Goal: Obtain resource: Download file/media

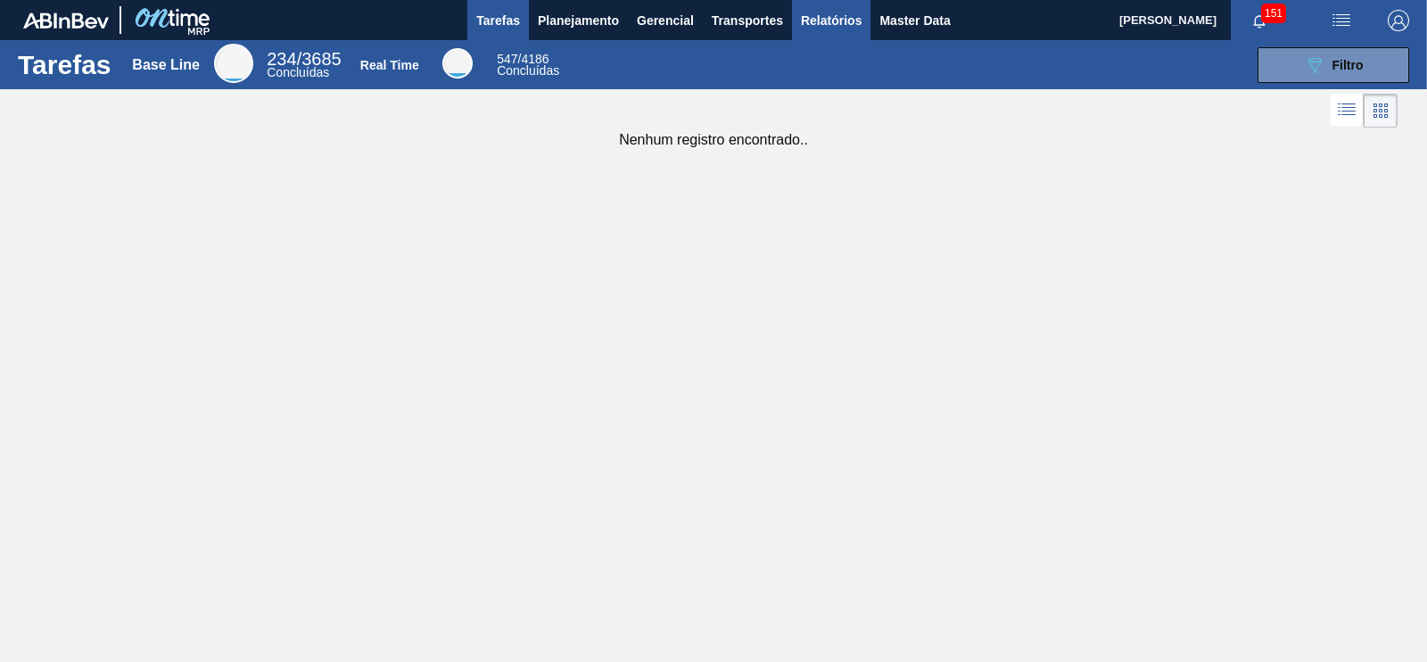
click at [838, 30] on button "Relatórios" at bounding box center [831, 20] width 79 height 40
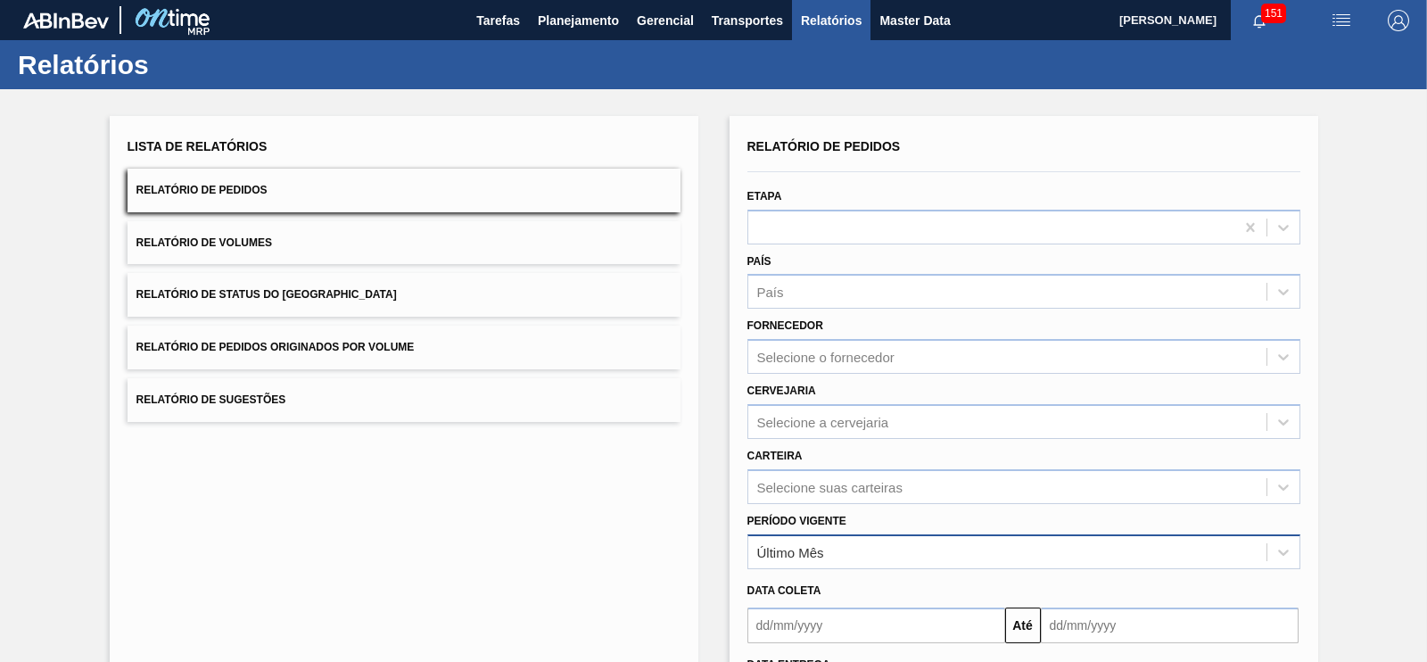
click at [831, 550] on div "Último Mês" at bounding box center [1007, 552] width 518 height 26
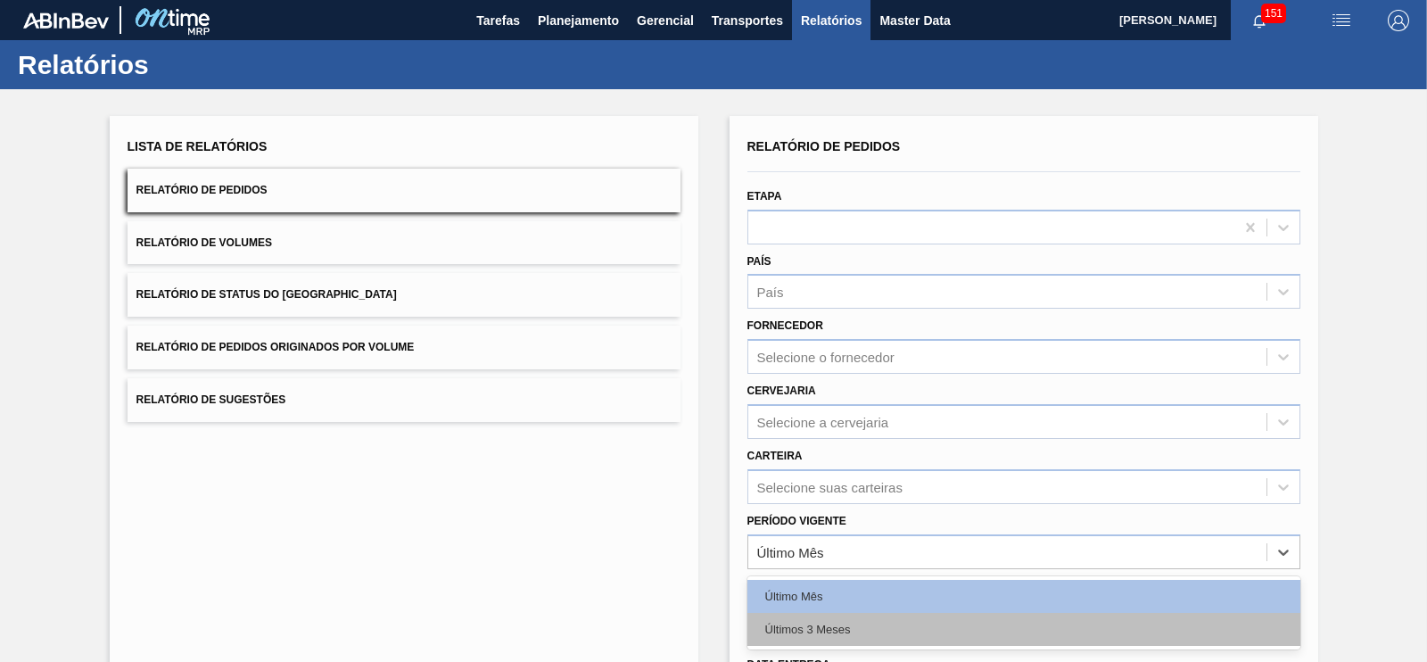
click at [834, 625] on div "Últimos 3 Meses" at bounding box center [1024, 629] width 553 height 33
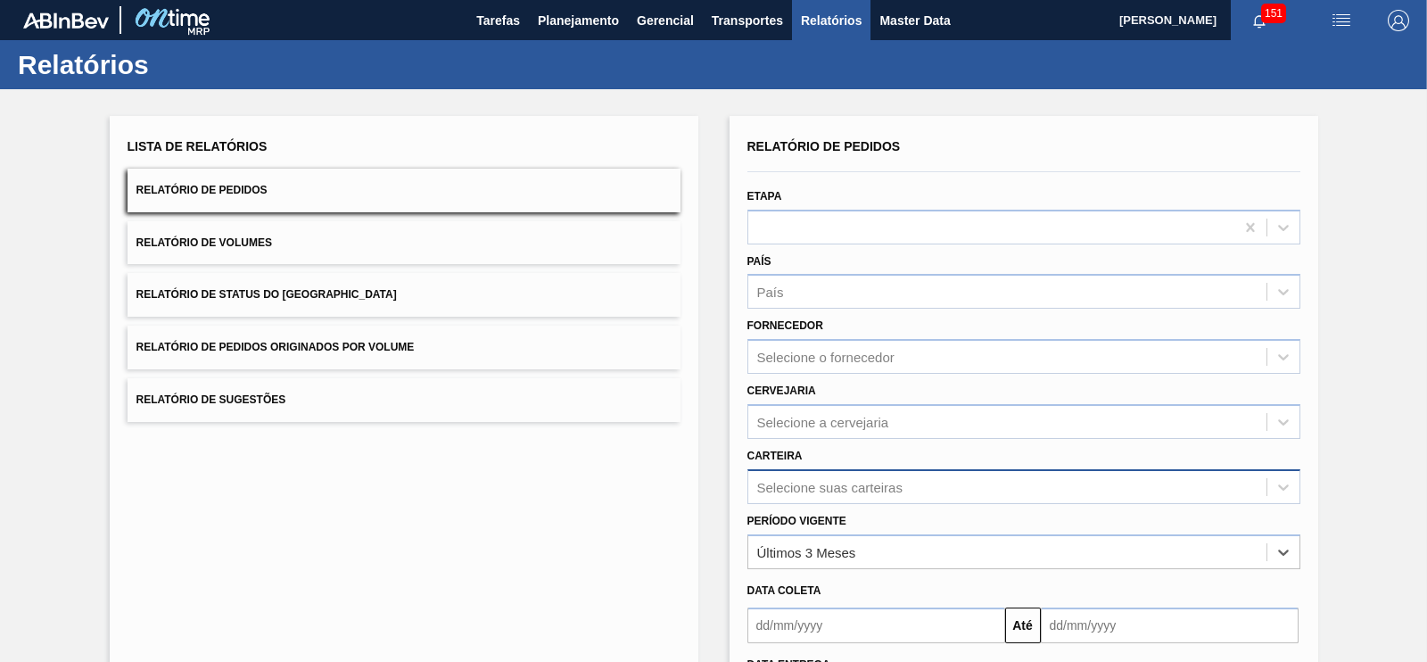
click at [798, 481] on div "Selecione suas carteiras" at bounding box center [1024, 486] width 553 height 35
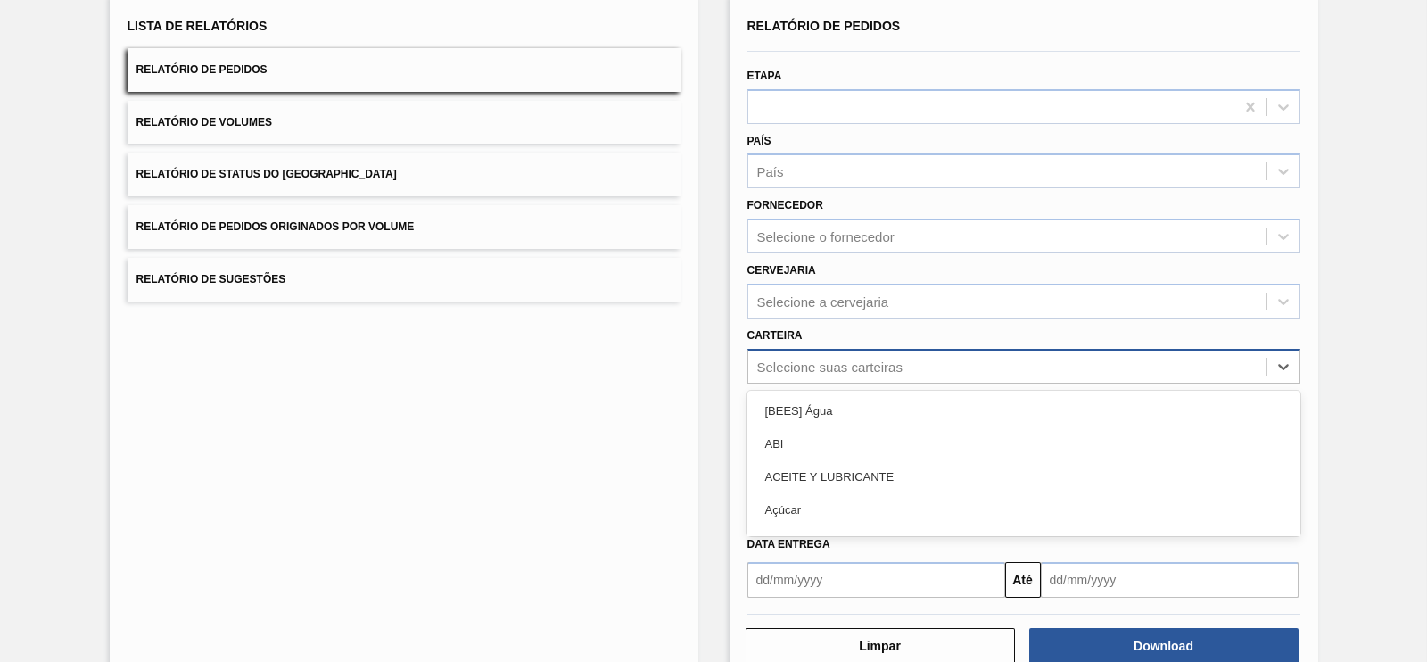
scroll to position [120, 0]
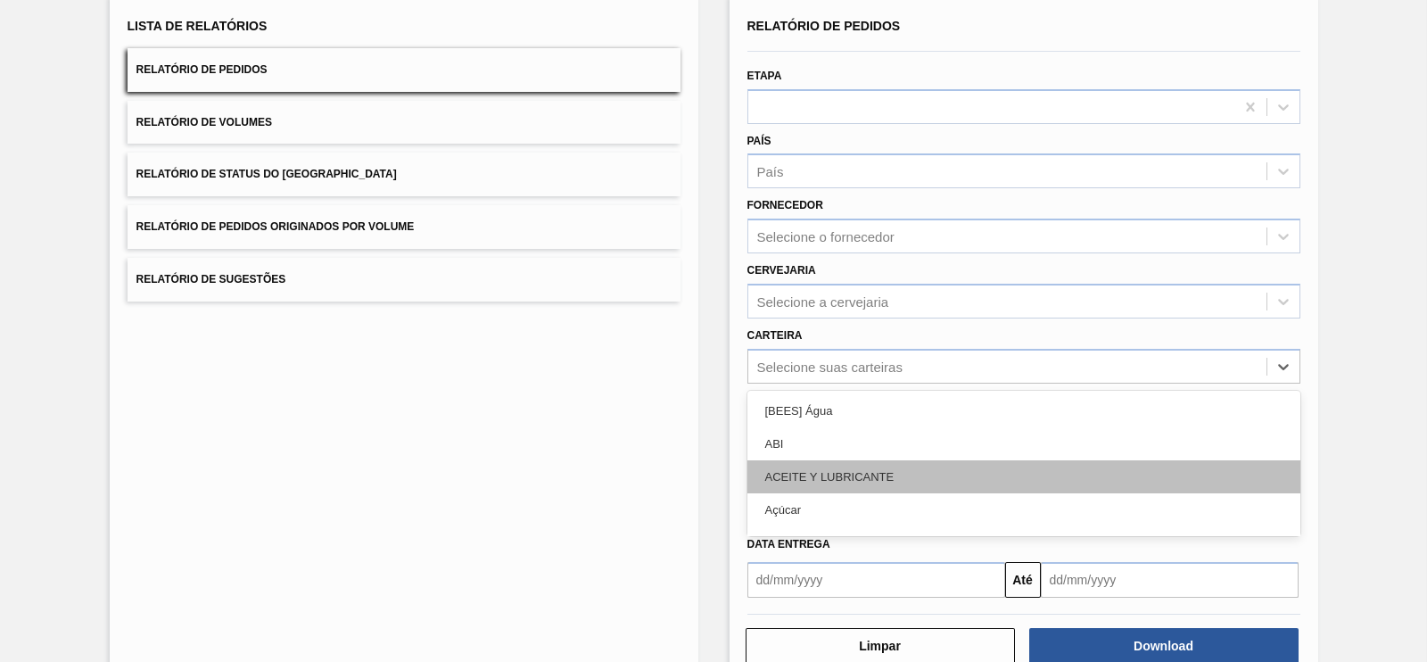
type input "d"
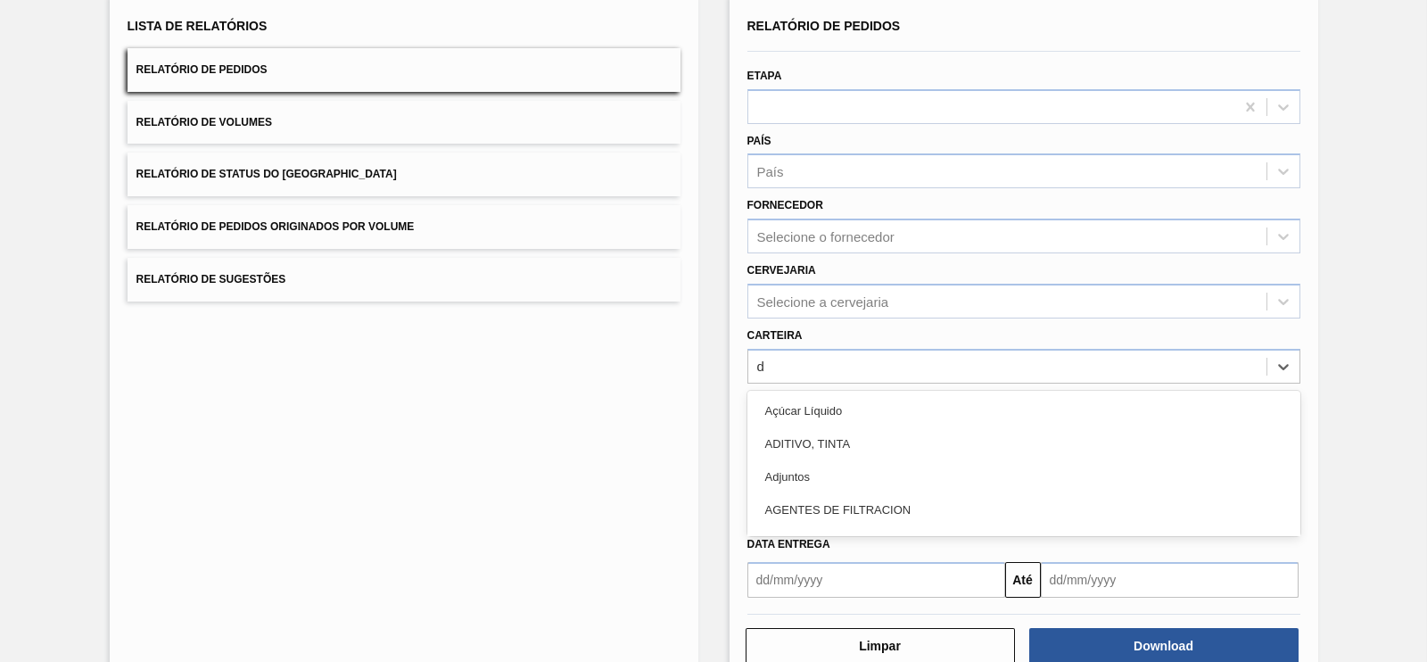
click at [818, 476] on div "Adjuntos" at bounding box center [1024, 476] width 553 height 33
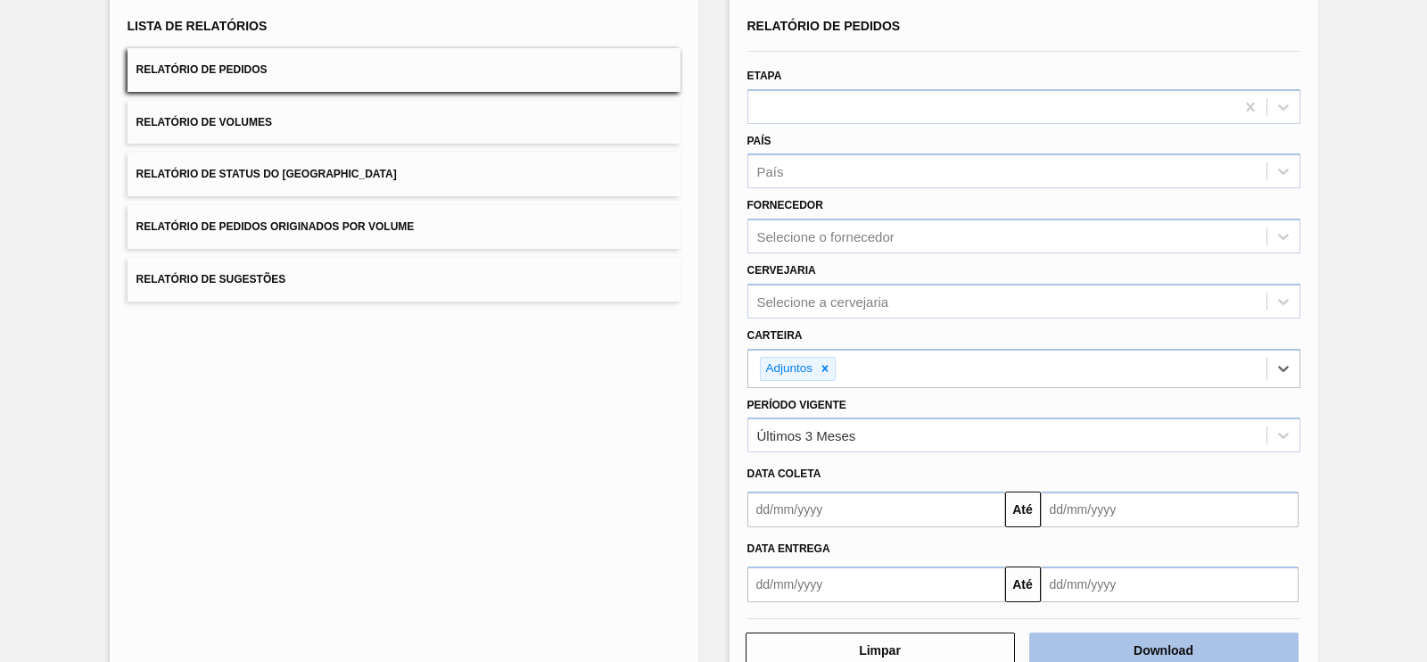
click at [1139, 644] on button "Download" at bounding box center [1163, 651] width 269 height 36
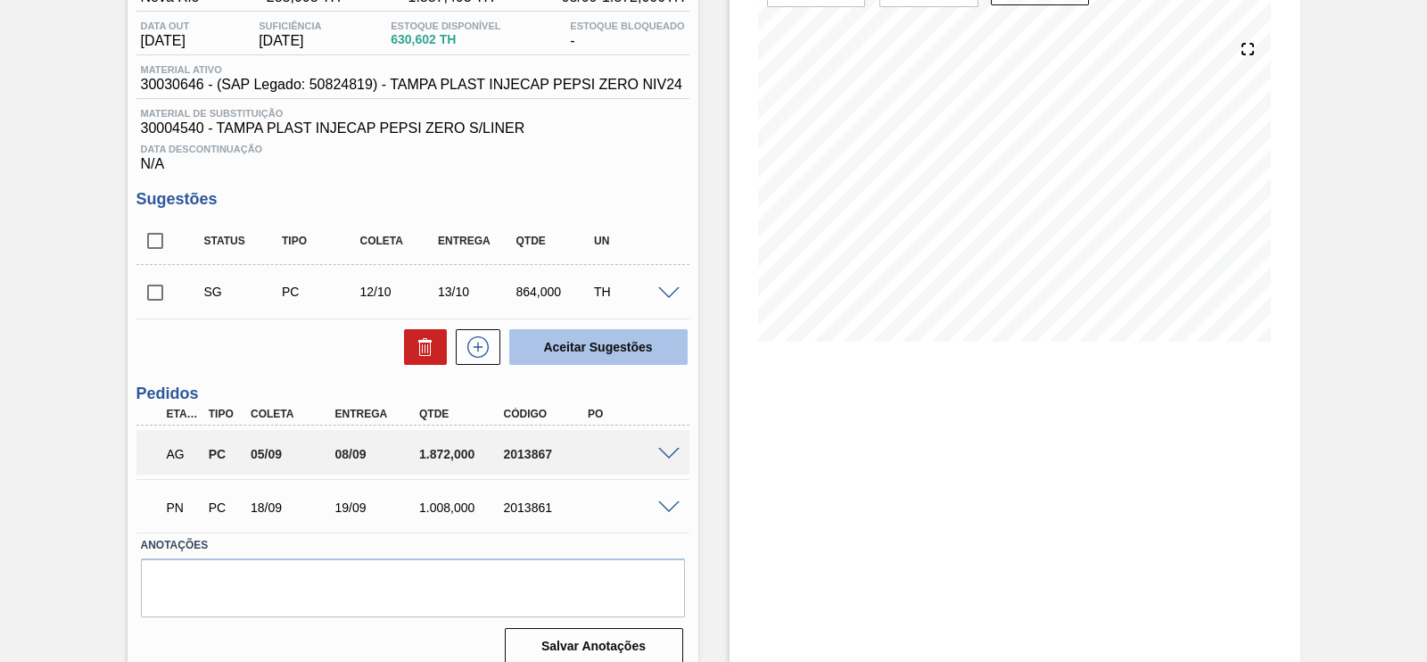
scroll to position [200, 0]
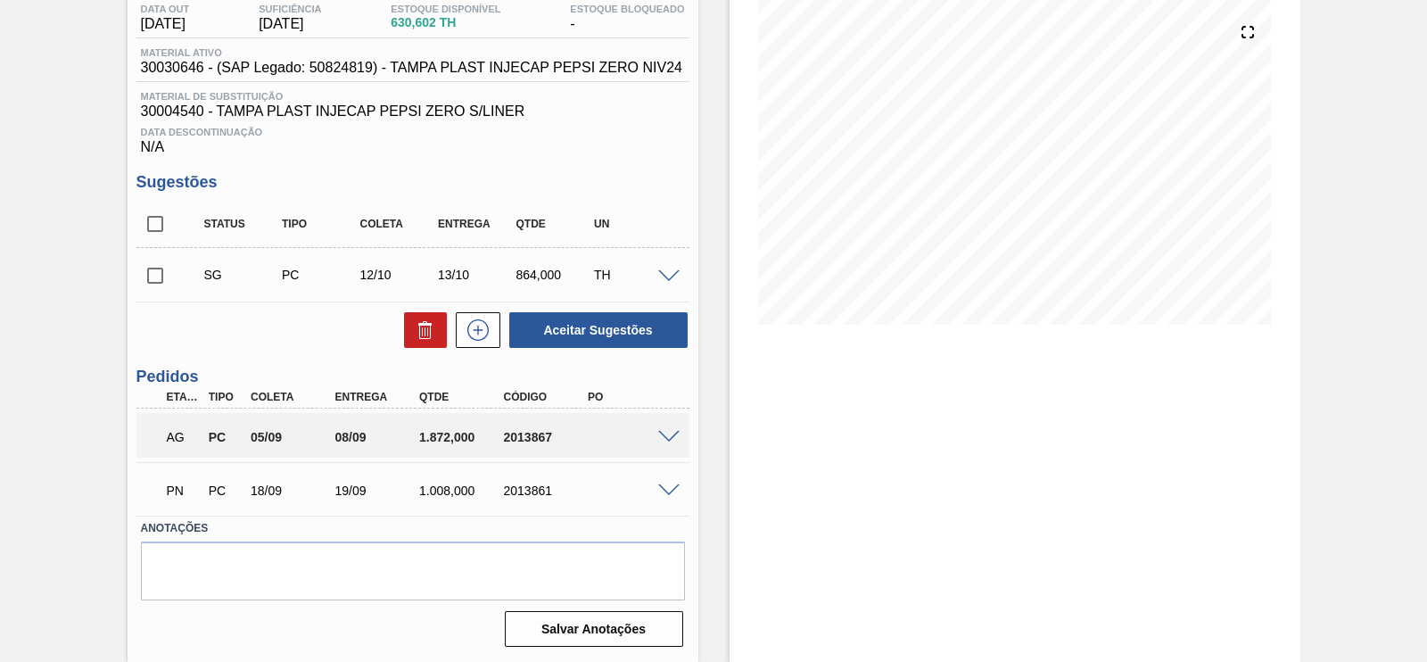
click at [609, 437] on div "AG PC 05/09 08/09 1.872,000 2013867" at bounding box center [408, 436] width 506 height 36
click at [516, 436] on div "2013867" at bounding box center [546, 437] width 93 height 14
click at [678, 433] on span at bounding box center [668, 437] width 21 height 13
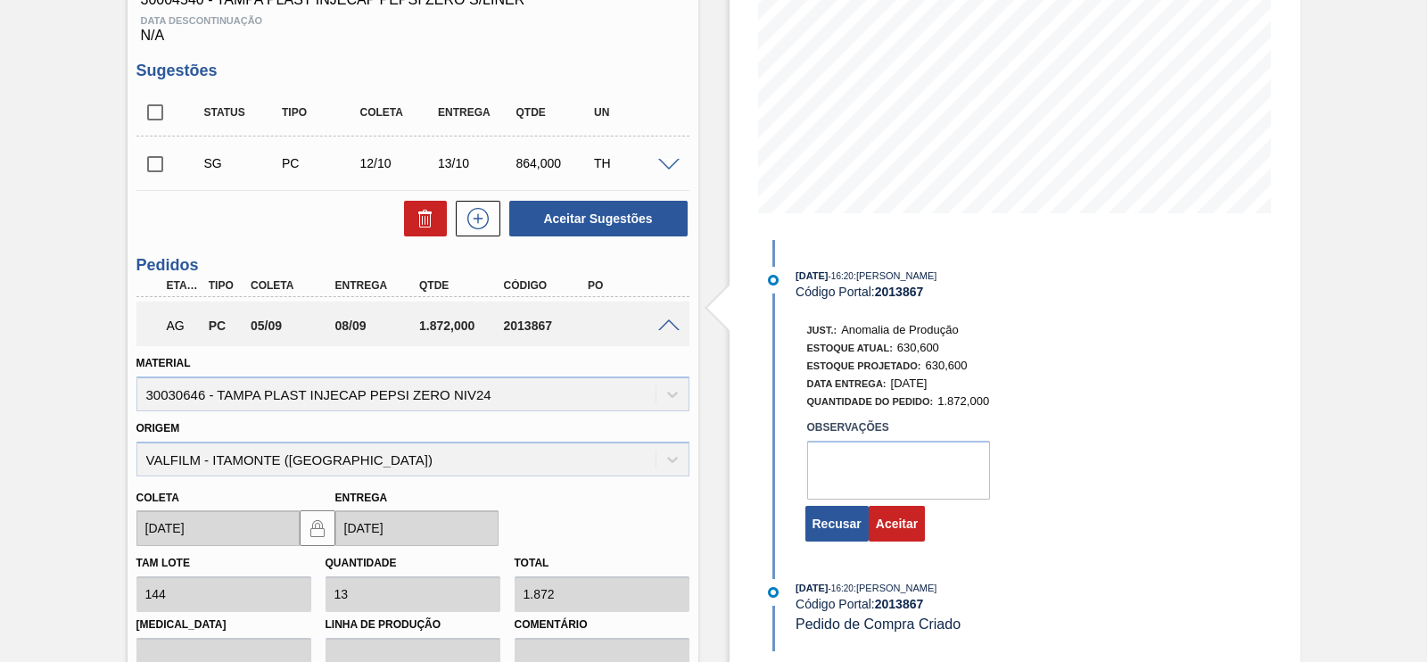
scroll to position [321, 0]
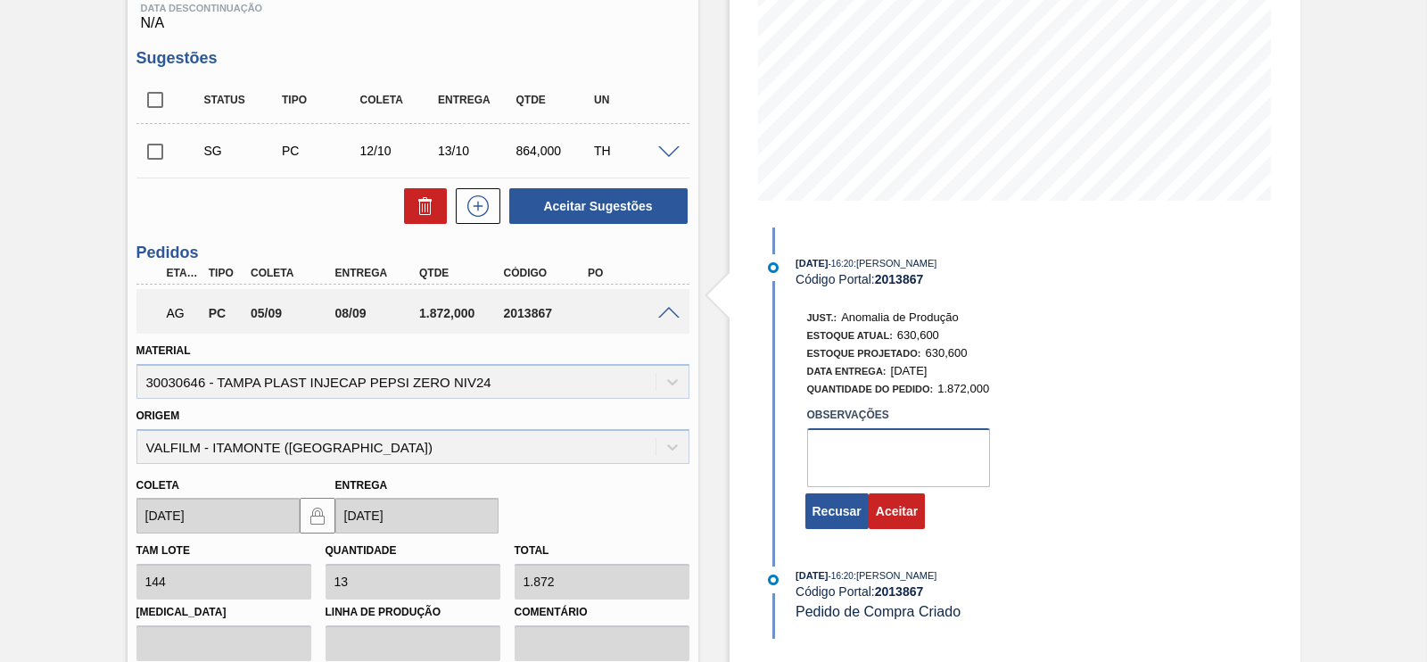
click at [854, 450] on textarea at bounding box center [898, 457] width 183 height 59
type textarea "ok"
click at [910, 526] on button "Aceitar" at bounding box center [897, 511] width 56 height 36
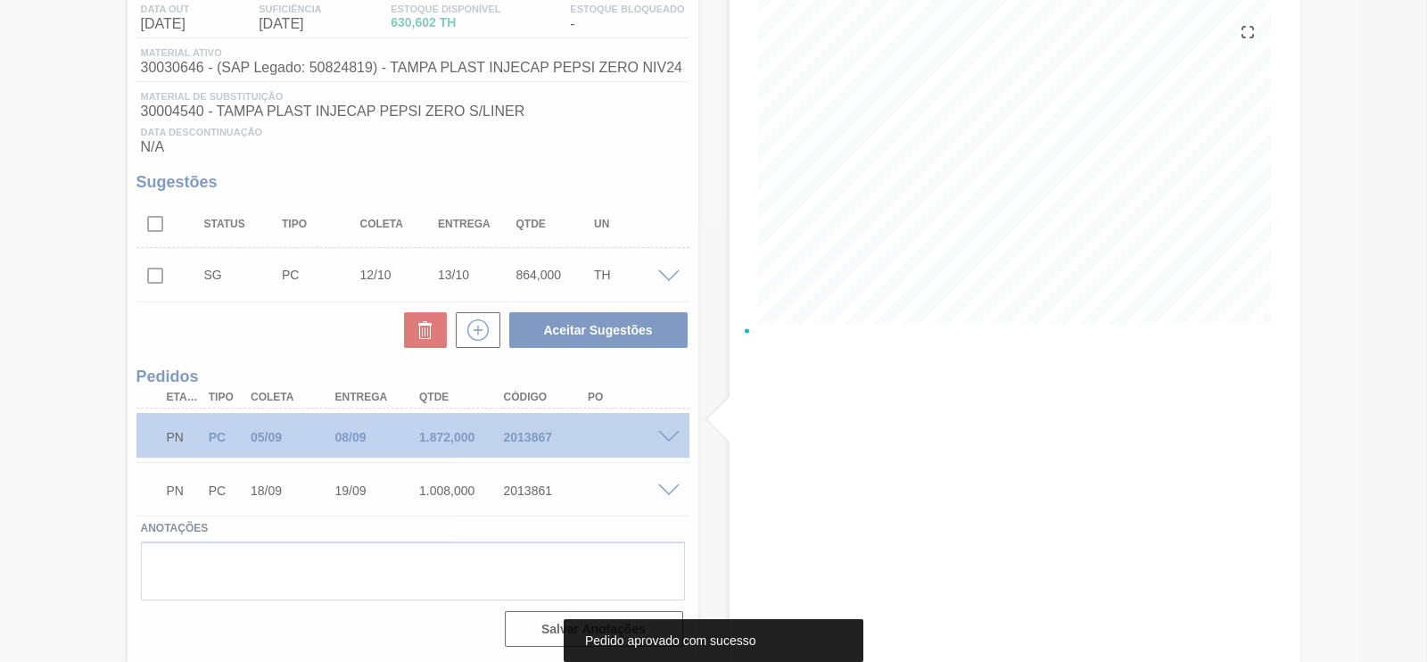
scroll to position [200, 0]
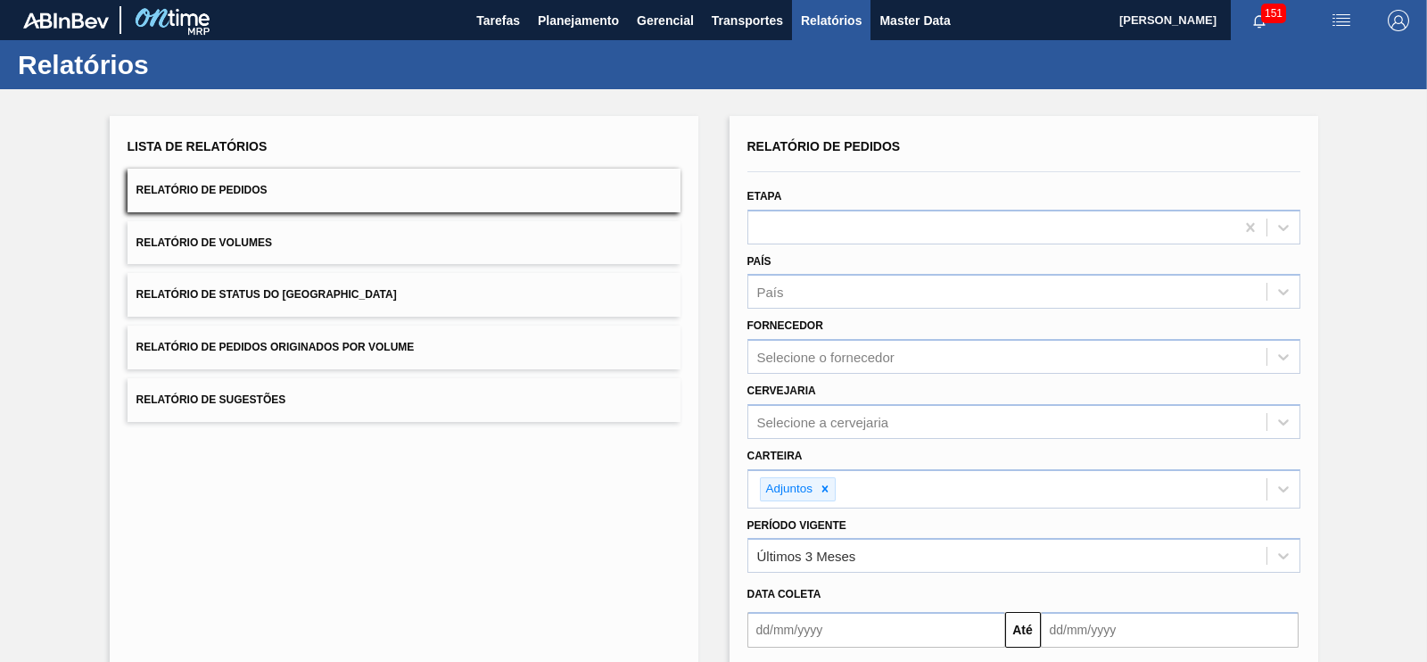
scroll to position [120, 0]
